Goal: Transaction & Acquisition: Purchase product/service

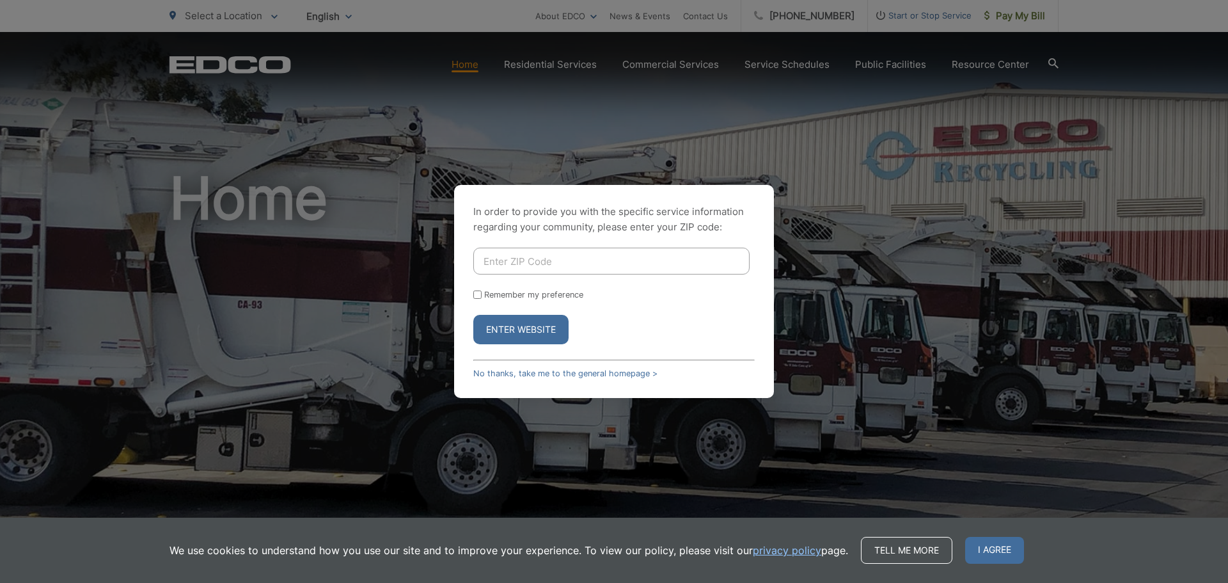
click at [577, 259] on input "Enter ZIP Code" at bounding box center [611, 260] width 276 height 27
type input "92078"
click at [542, 325] on button "Enter Website" at bounding box center [520, 329] width 95 height 29
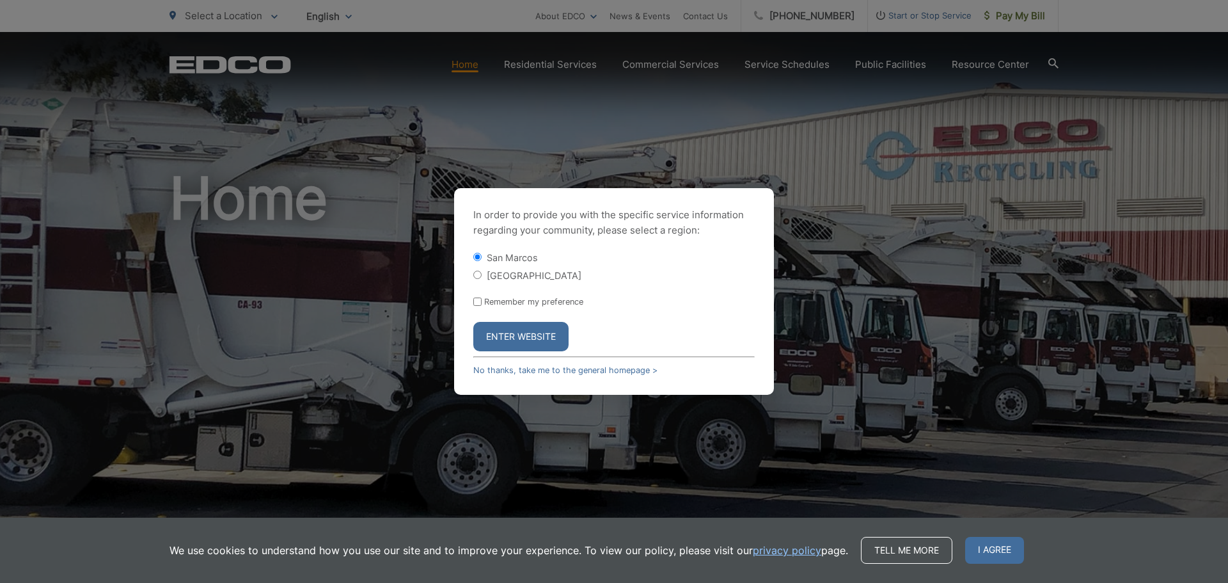
click at [489, 340] on button "Enter Website" at bounding box center [520, 336] width 95 height 29
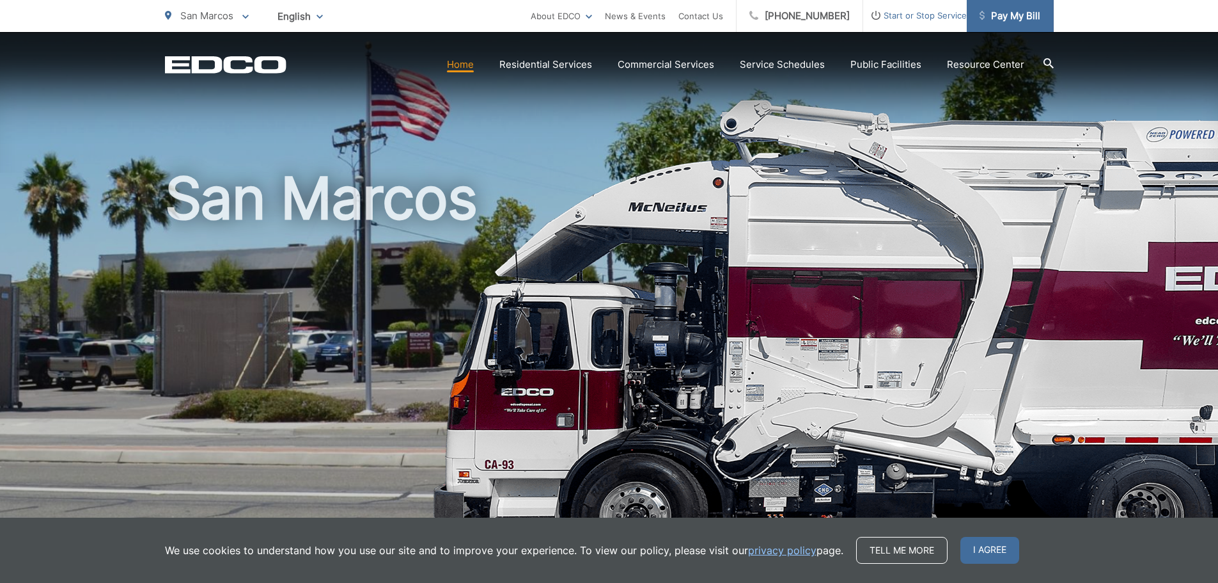
click at [1016, 11] on span "Pay My Bill" at bounding box center [1010, 15] width 61 height 15
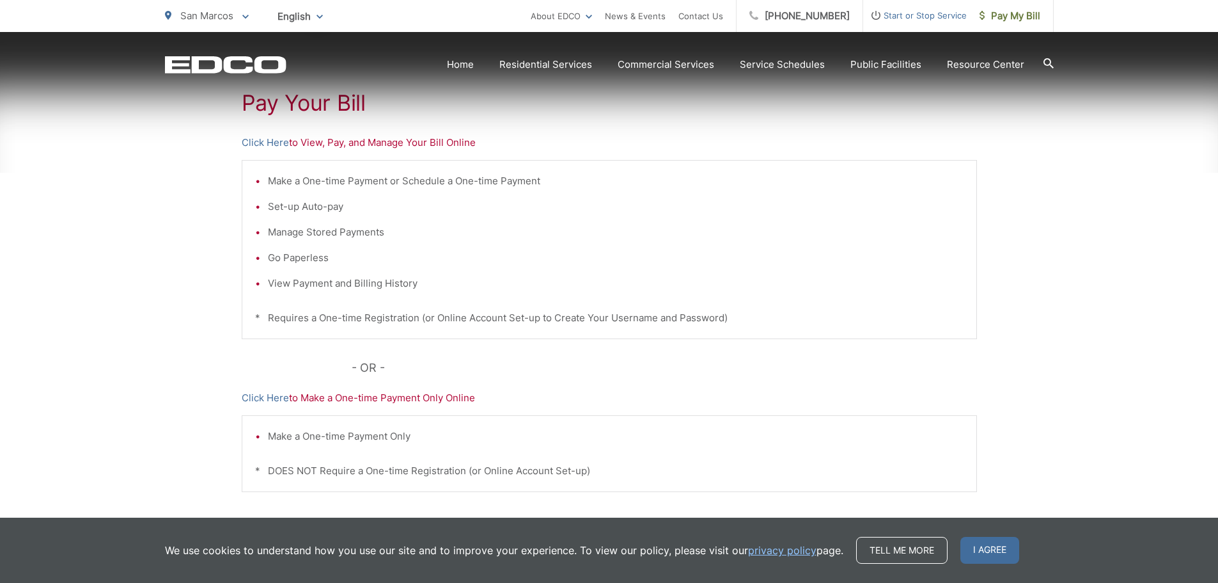
scroll to position [256, 0]
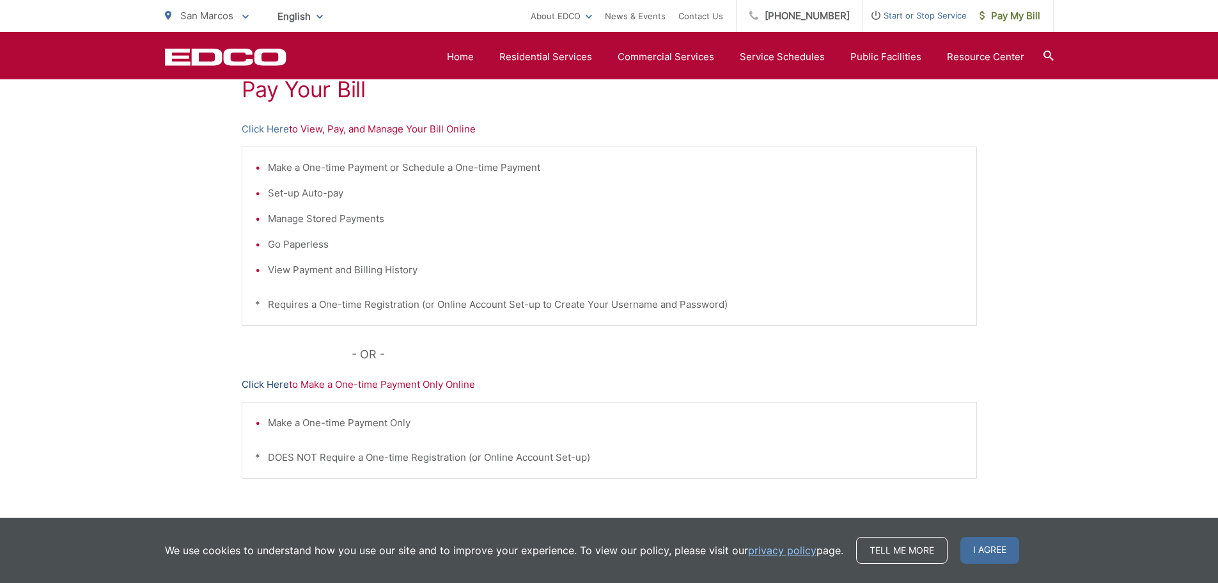
click at [273, 382] on link "Click Here" at bounding box center [265, 384] width 47 height 15
